Goal: Find contact information: Find contact information

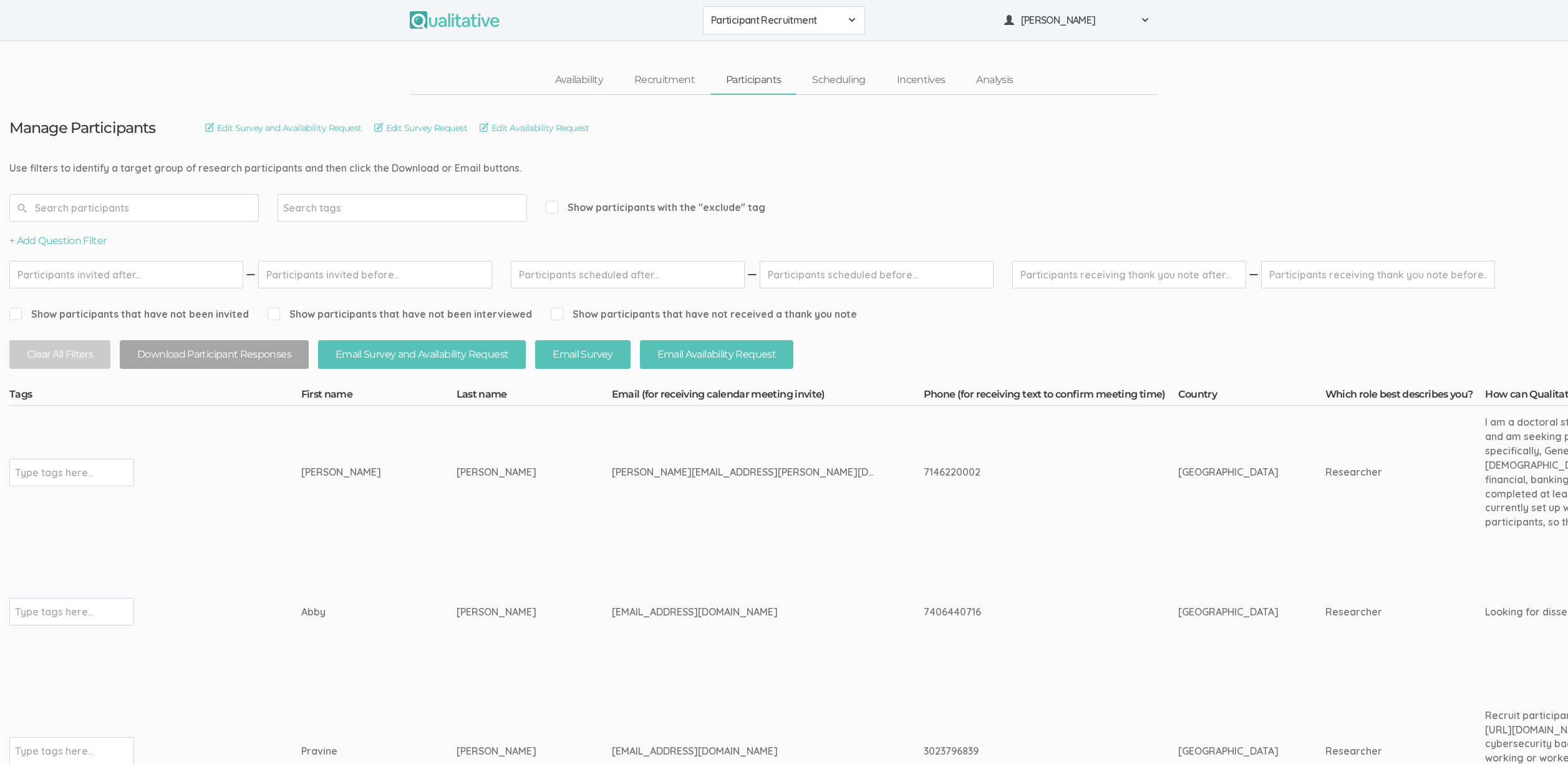
click at [457, 497] on td "[PERSON_NAME]" at bounding box center [534, 472] width 155 height 133
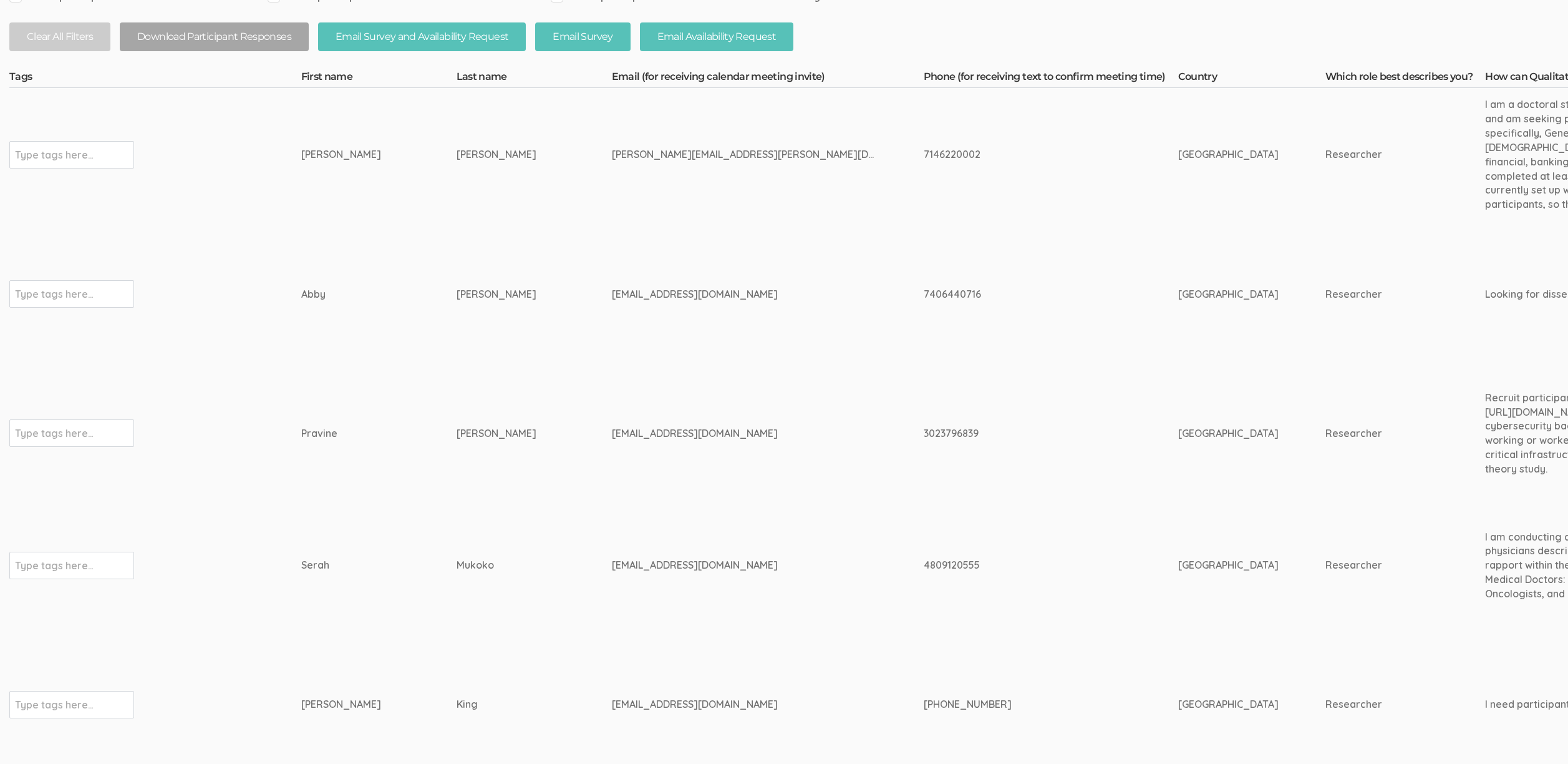
scroll to position [509, 0]
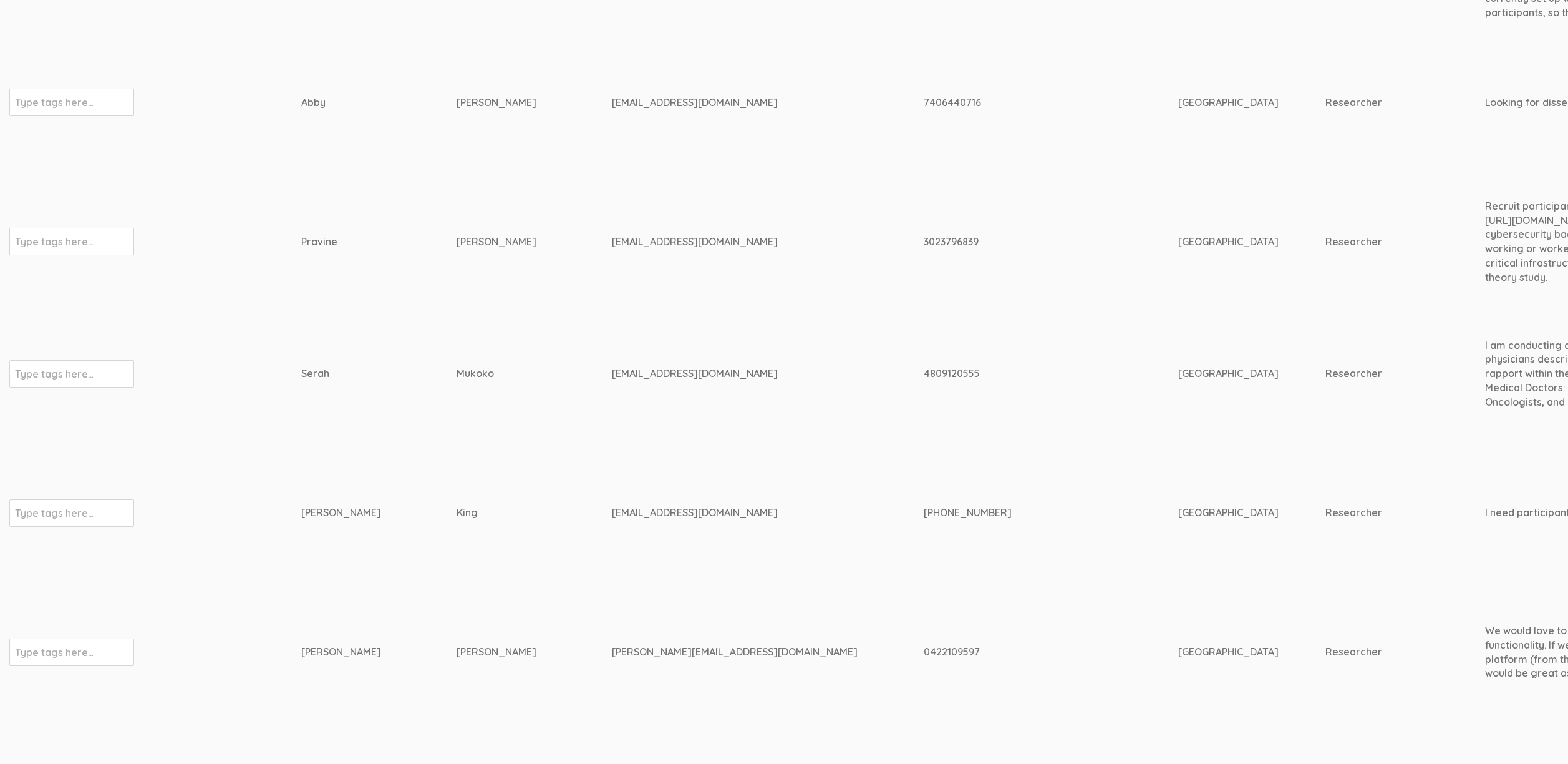
click at [612, 365] on td "[EMAIL_ADDRESS][DOMAIN_NAME]" at bounding box center [768, 374] width 312 height 132
copy tr "[EMAIL_ADDRESS][DOMAIN_NAME]"
click at [523, 303] on td "[PERSON_NAME]" at bounding box center [534, 240] width 155 height 132
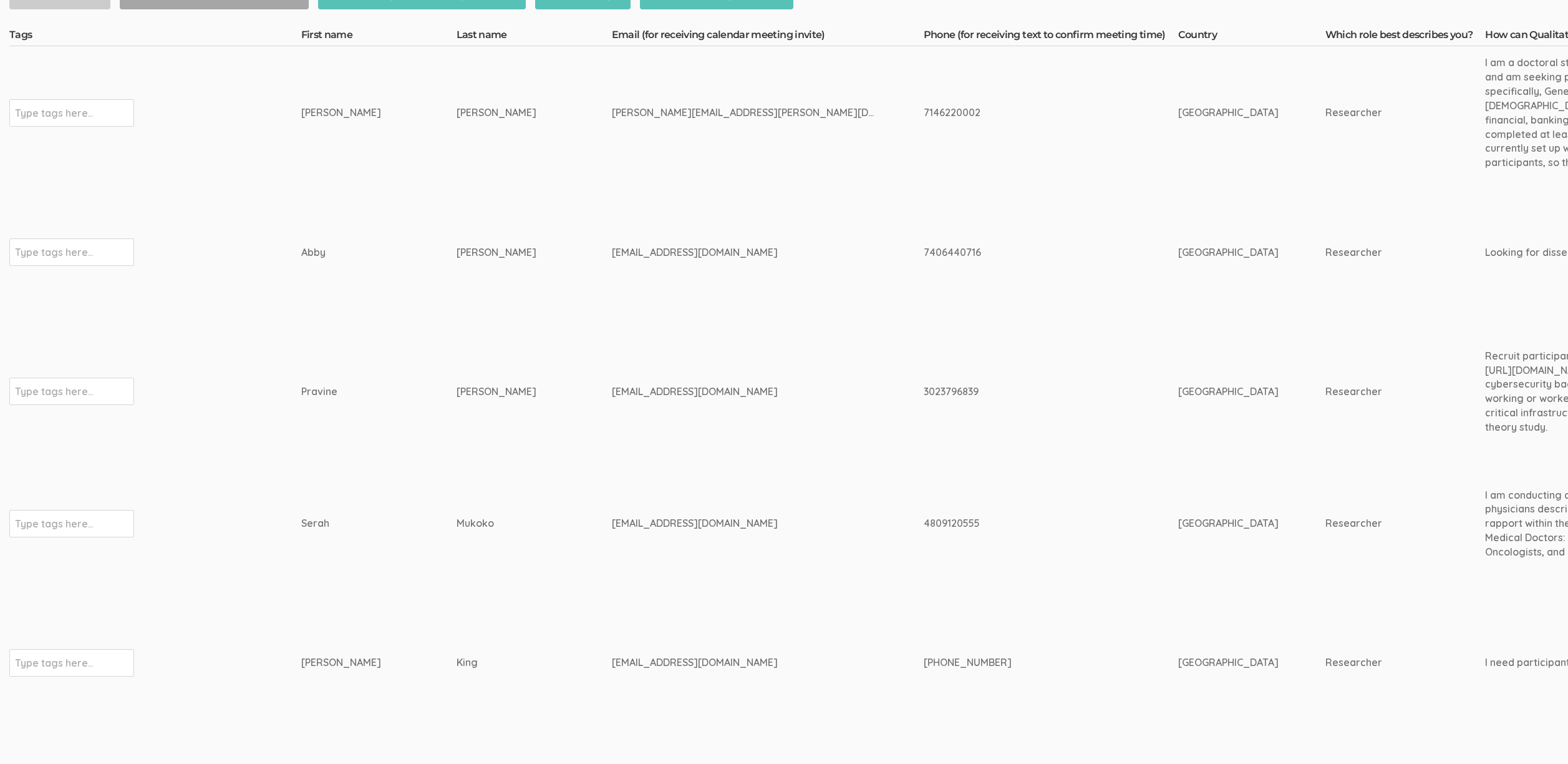
scroll to position [361, 0]
click at [393, 615] on td "[PERSON_NAME]" at bounding box center [378, 660] width 155 height 146
drag, startPoint x: 452, startPoint y: 662, endPoint x: 263, endPoint y: 665, distance: 189.0
copy tr "Type tags here... [PERSON_NAME]"
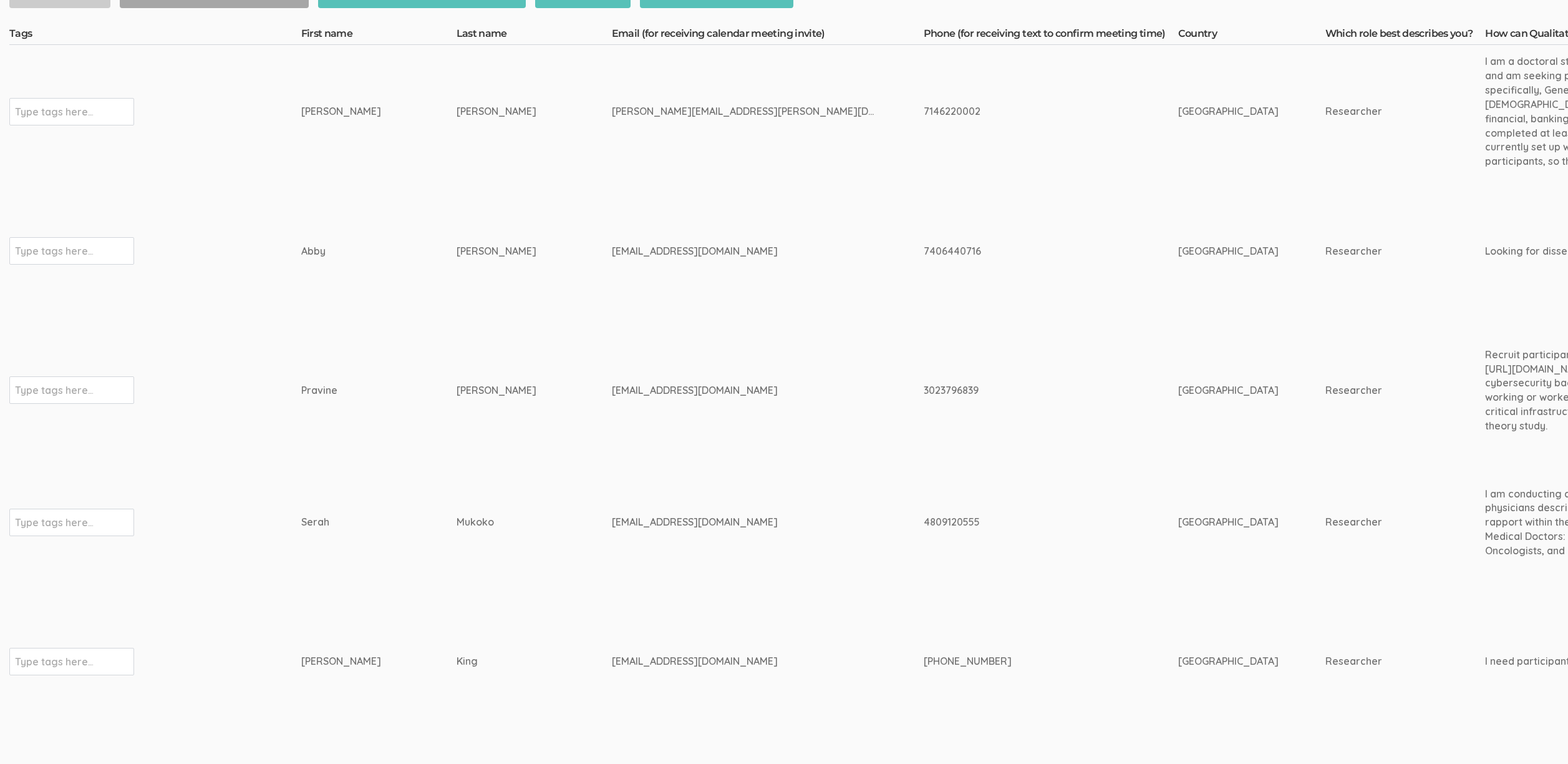
drag, startPoint x: 519, startPoint y: 610, endPoint x: 527, endPoint y: 650, distance: 40.8
click at [519, 609] on td "King" at bounding box center [534, 660] width 155 height 146
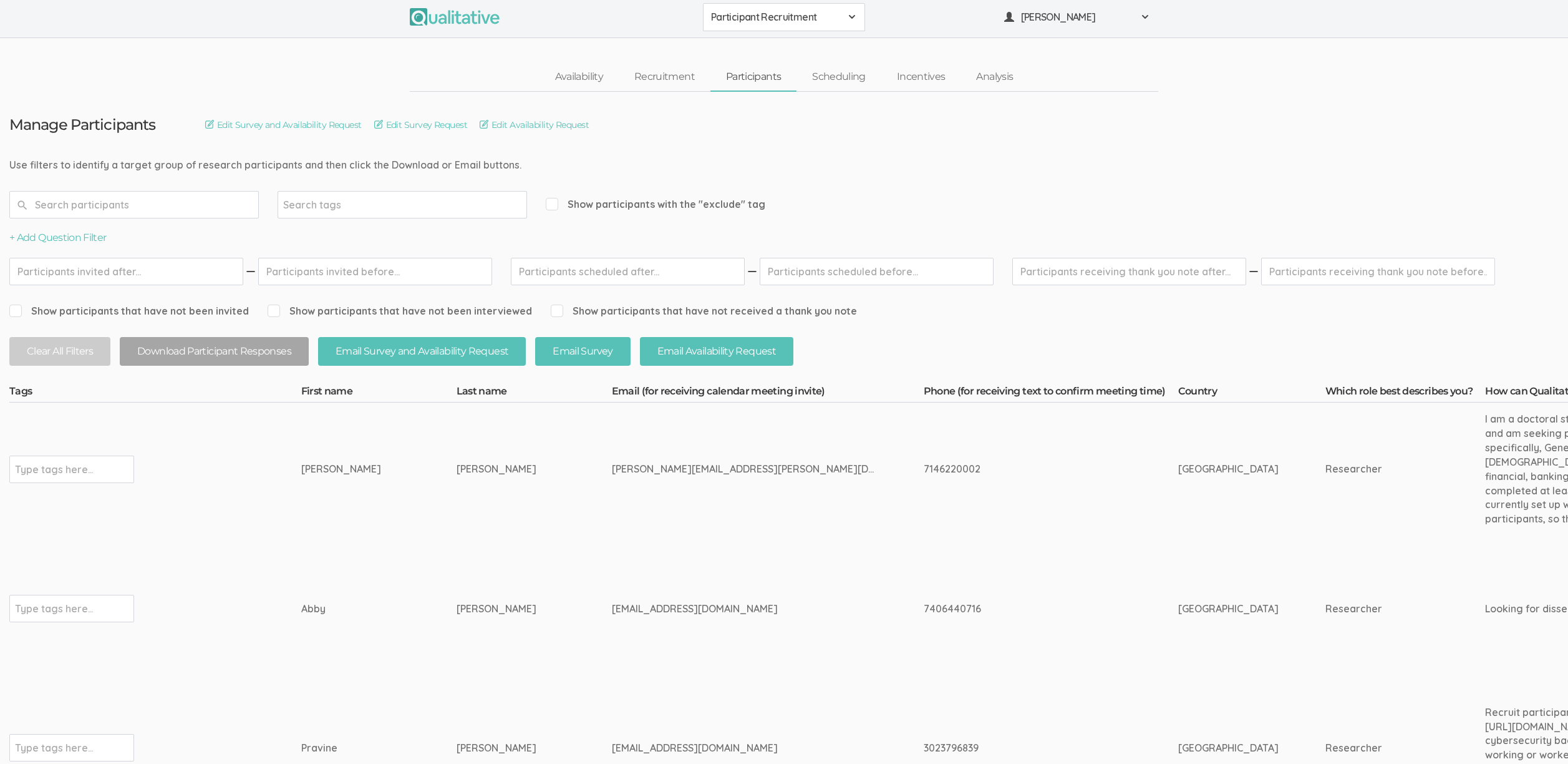
scroll to position [0, 0]
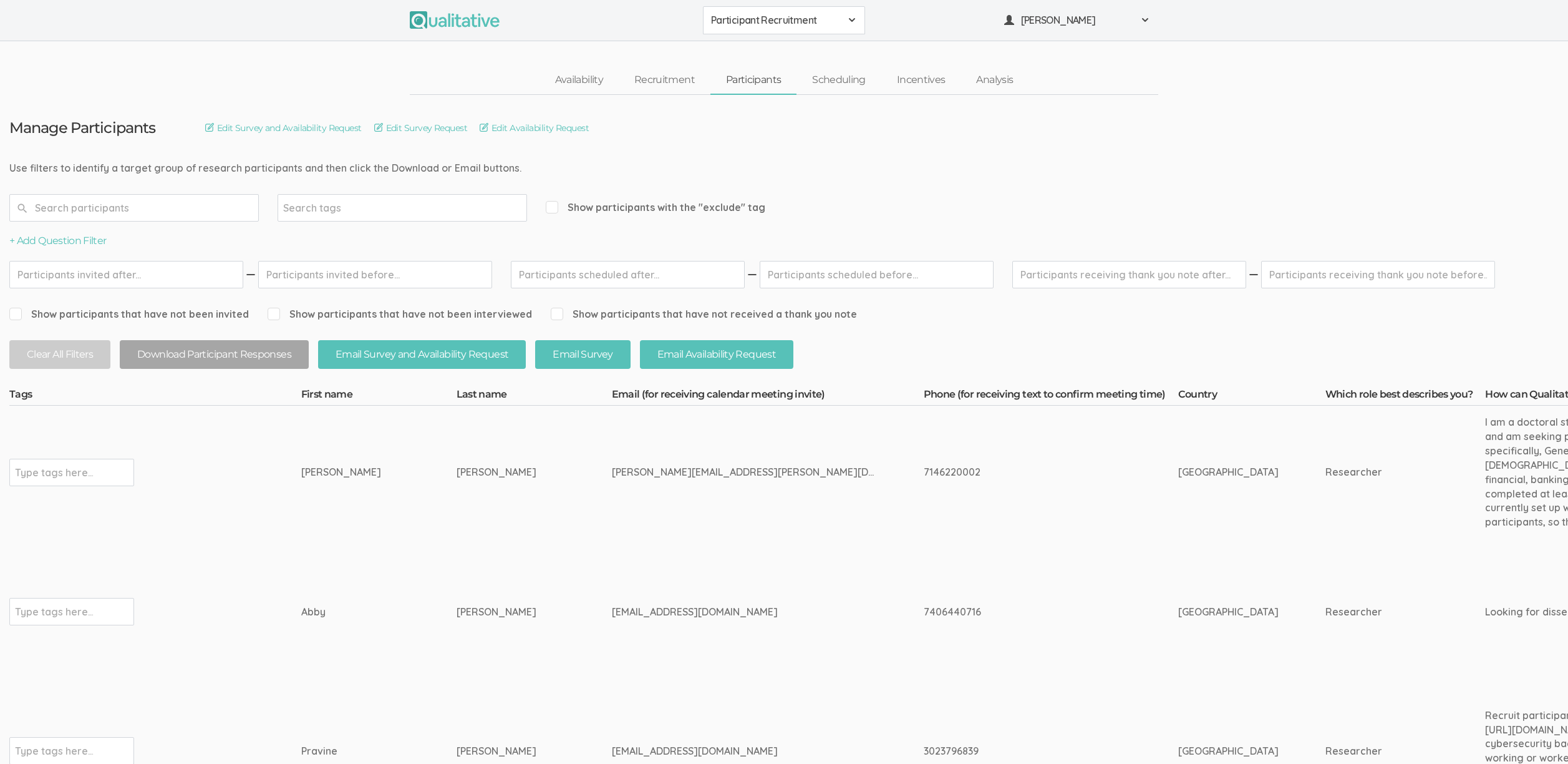
click at [784, 609] on div "[EMAIL_ADDRESS][DOMAIN_NAME]" at bounding box center [744, 611] width 265 height 14
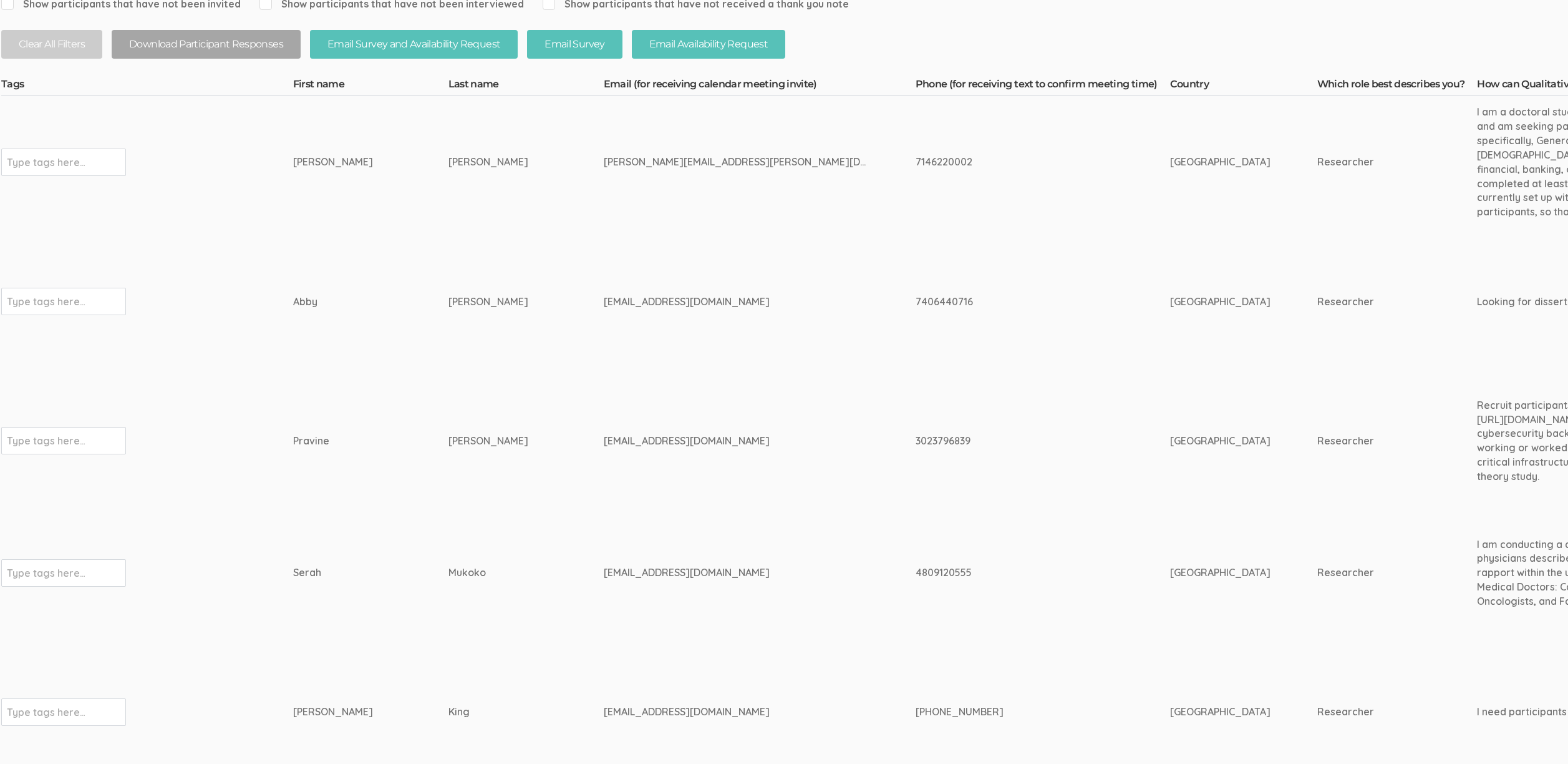
scroll to position [310, 0]
click at [623, 566] on div "[EMAIL_ADDRESS][DOMAIN_NAME]" at bounding box center [744, 572] width 265 height 14
click at [372, 452] on td "Pravine" at bounding box center [378, 440] width 155 height 132
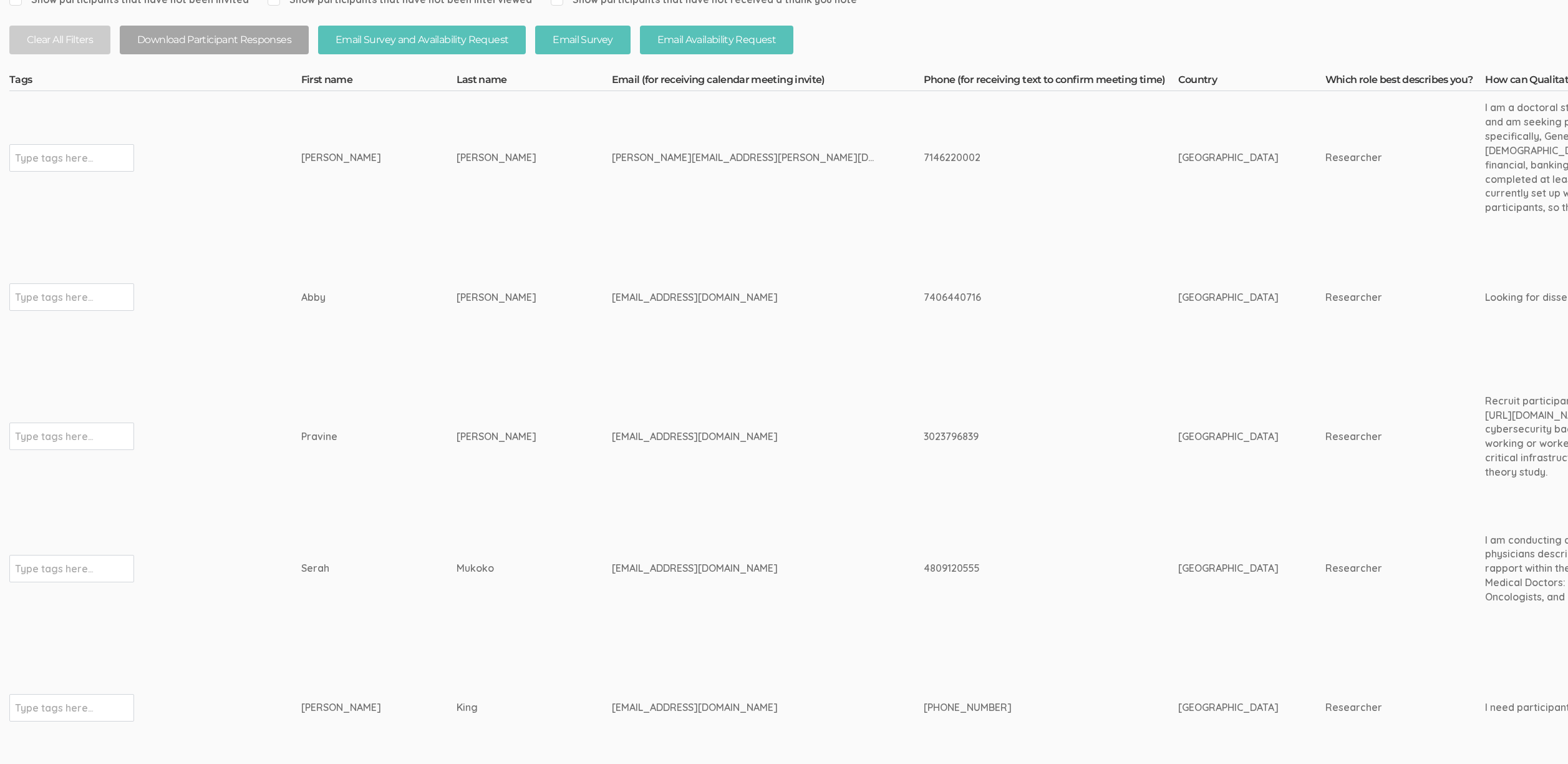
scroll to position [315, 0]
click at [924, 703] on div "[PHONE_NUMBER]" at bounding box center [1027, 706] width 208 height 14
copy tr "[PHONE_NUMBER]"
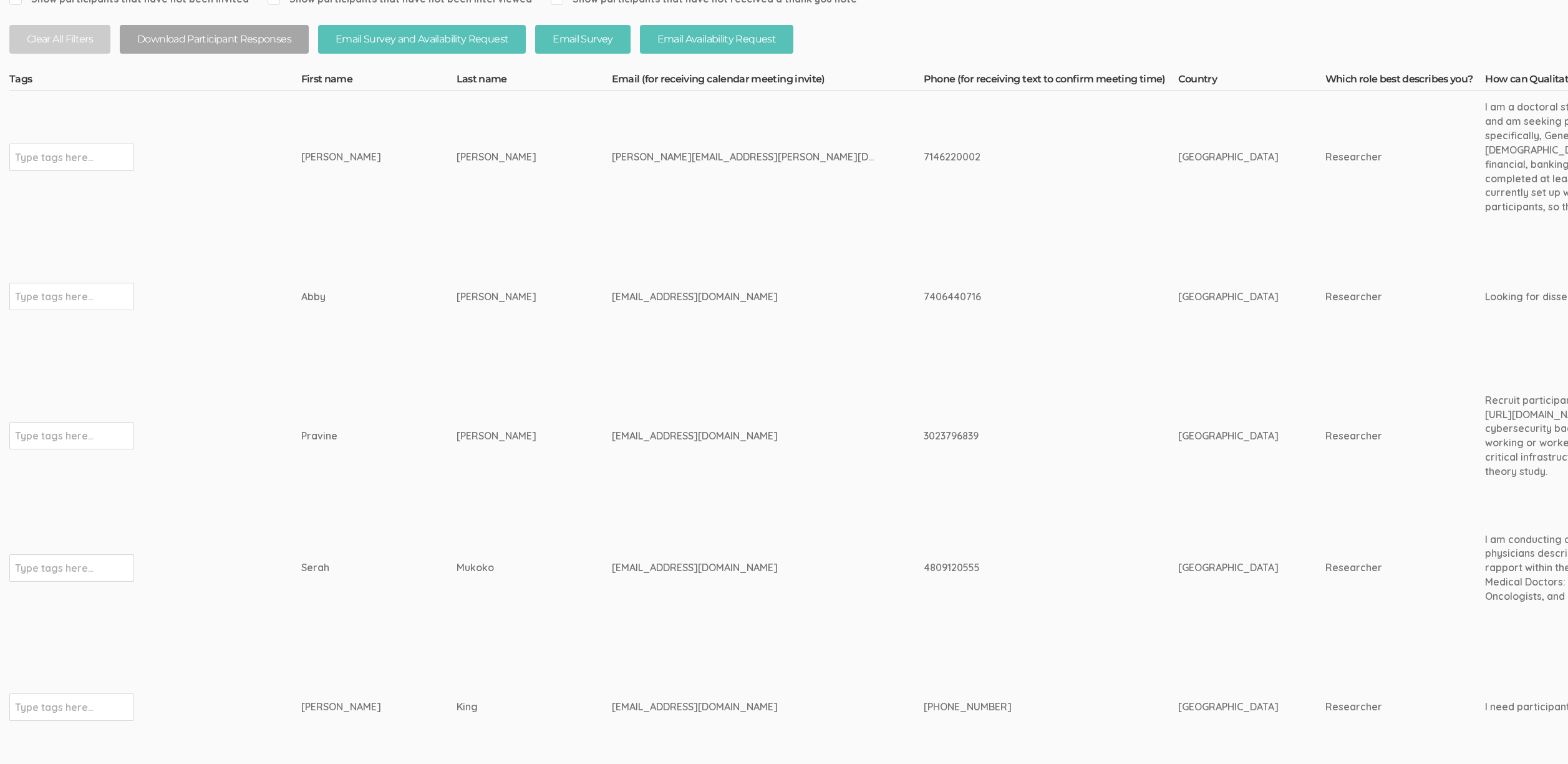
click at [924, 665] on td "[PHONE_NUMBER]" at bounding box center [1051, 705] width 254 height 146
